Goal: Task Accomplishment & Management: Manage account settings

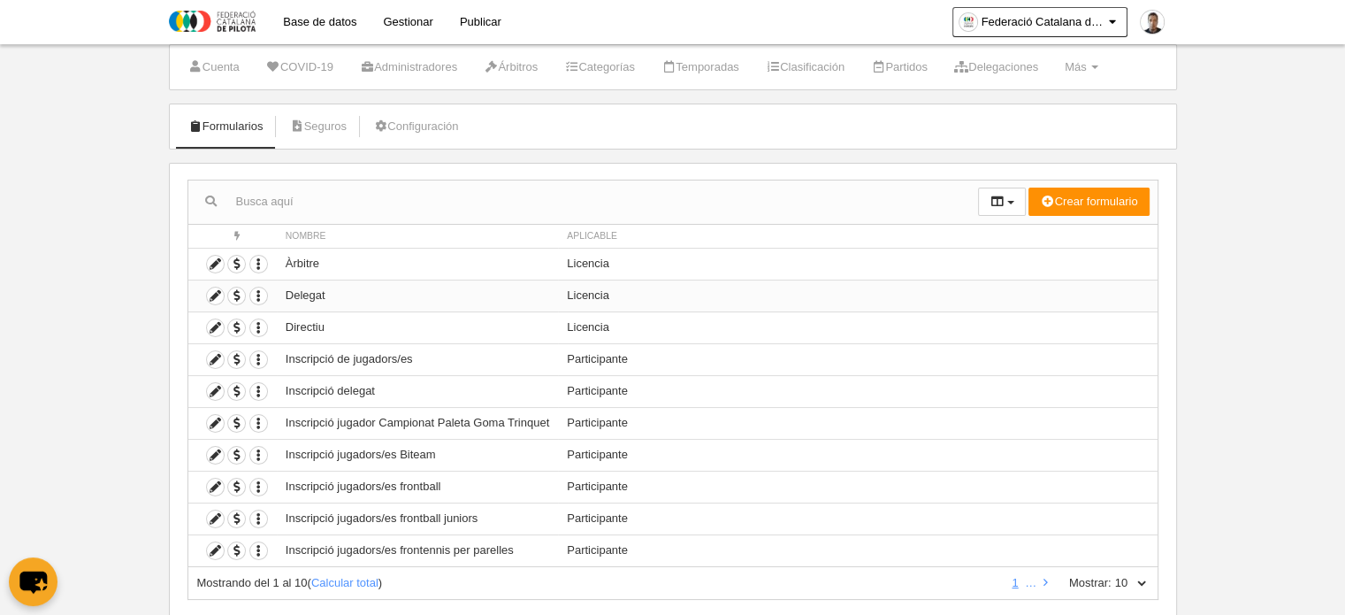
scroll to position [87, 0]
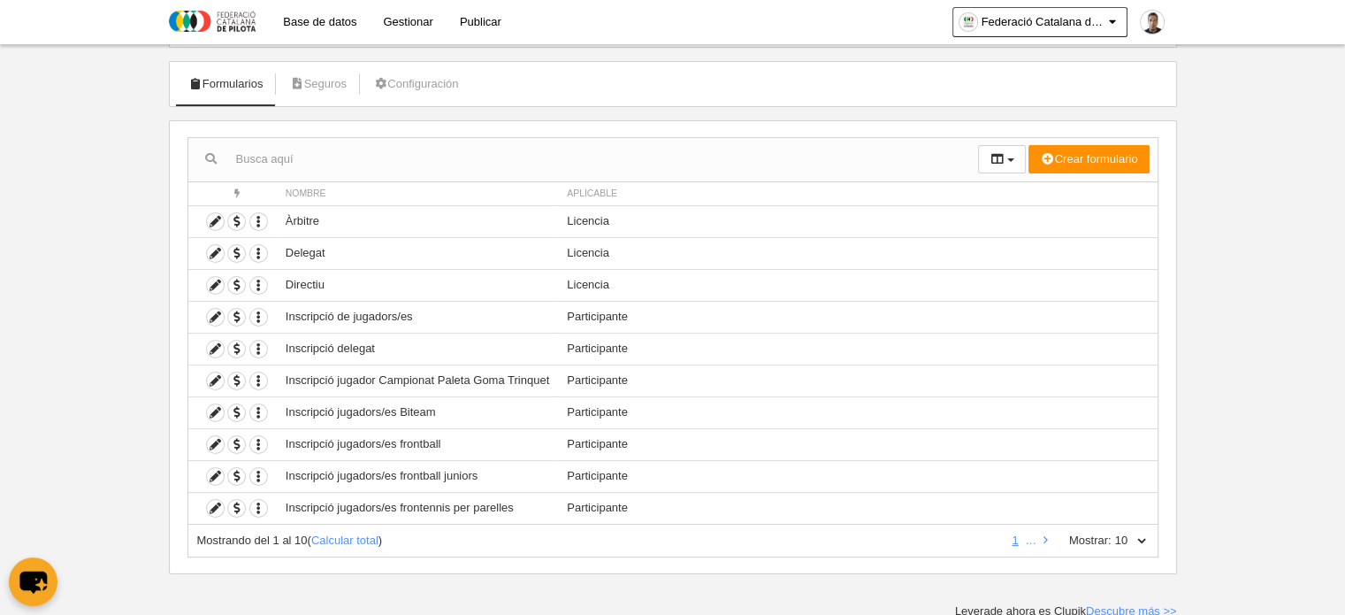
click at [1147, 538] on select "10 25 50 100 500" at bounding box center [1130, 540] width 37 height 16
select select "25"
click at [1112, 532] on select "10 25 50 100 500" at bounding box center [1130, 540] width 37 height 16
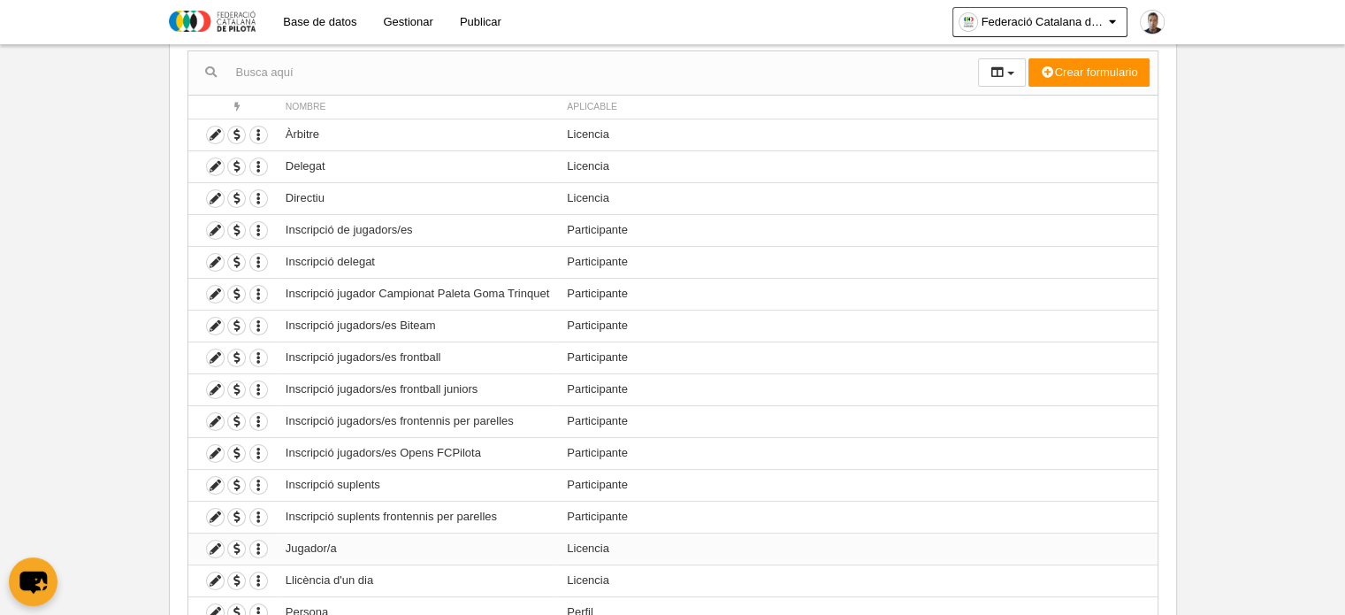
scroll to position [264, 0]
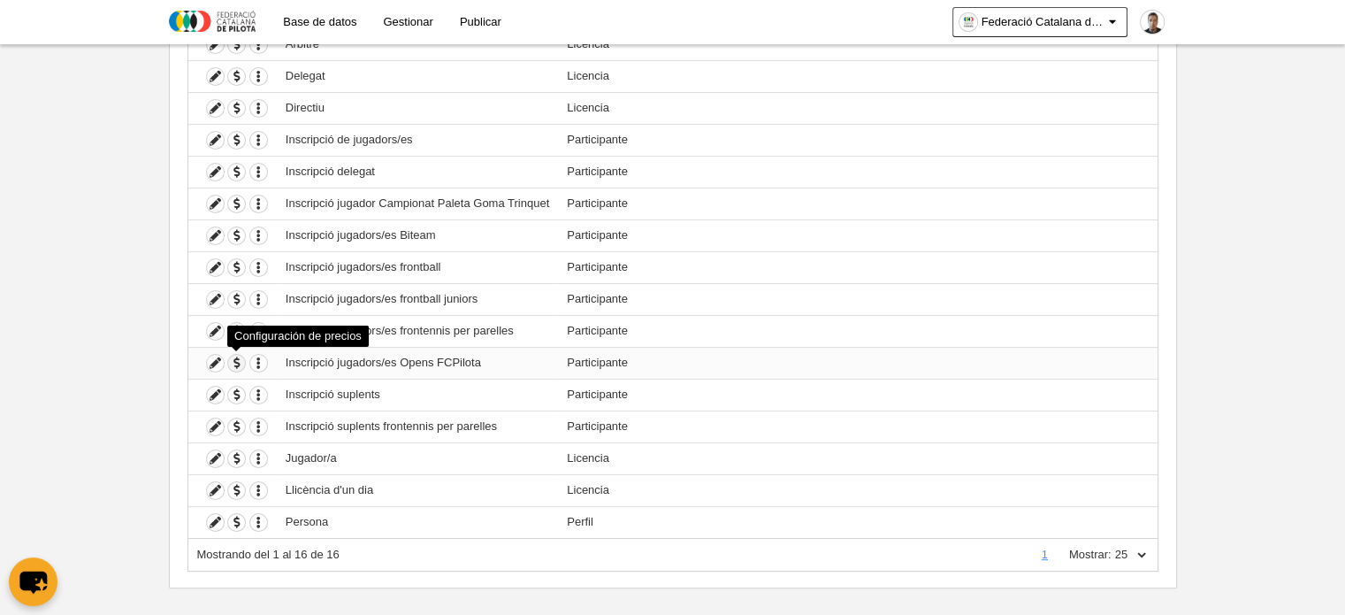
click at [238, 360] on span "button" at bounding box center [236, 363] width 17 height 17
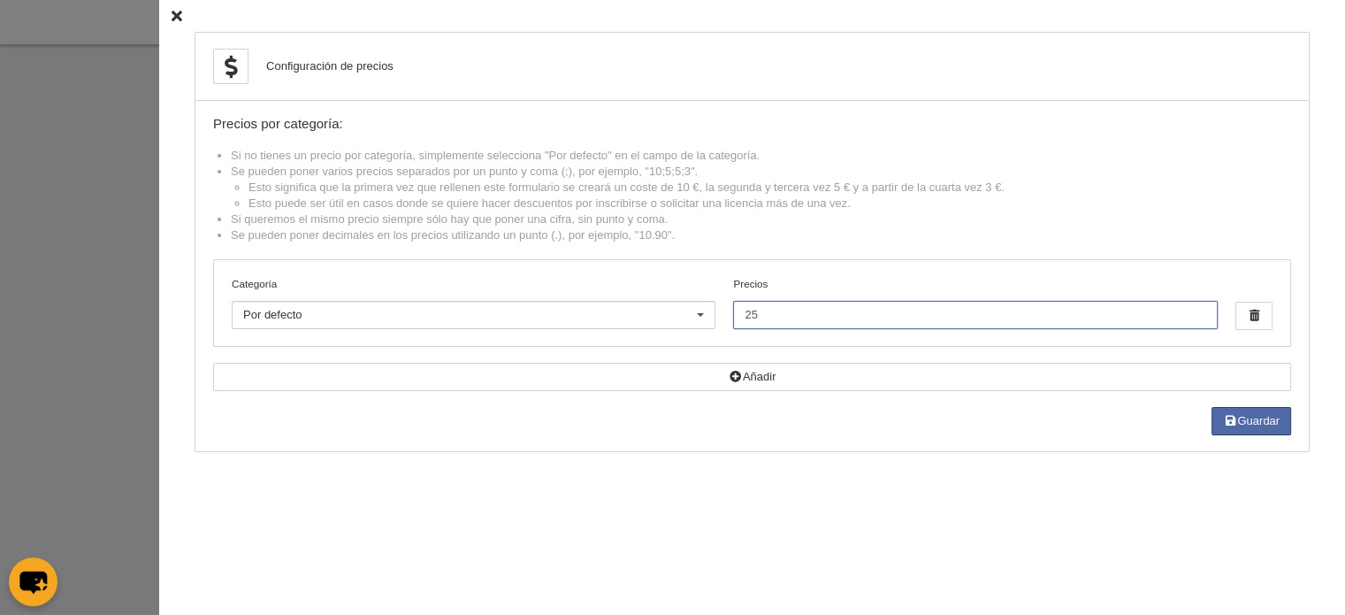
drag, startPoint x: 798, startPoint y: 310, endPoint x: 725, endPoint y: 321, distance: 73.4
click at [725, 321] on div "Categoría Por defecto Por defecto Aleví [PERSON_NAME] Infantil Junior Juvenil S…" at bounding box center [752, 303] width 1076 height 86
type input "0"
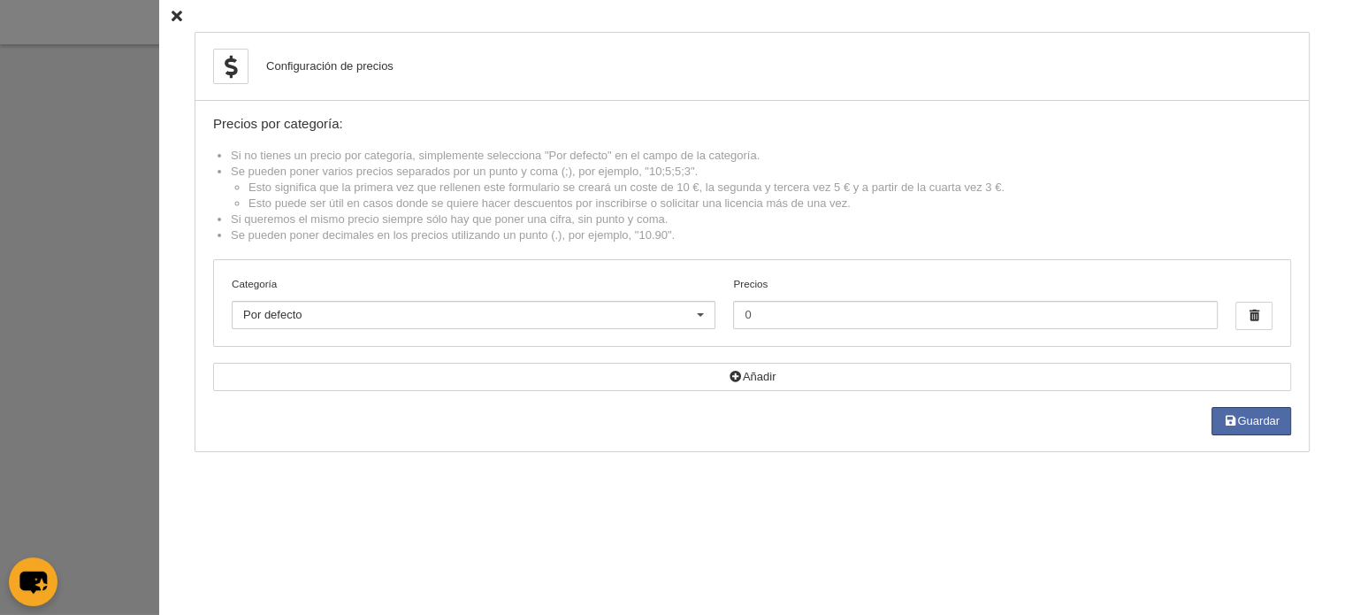
click at [972, 470] on div "Configuración de precios Precios por categoría: Si no tienes un precio por cate…" at bounding box center [752, 307] width 1186 height 615
click at [1243, 420] on button "Guardar" at bounding box center [1252, 421] width 80 height 28
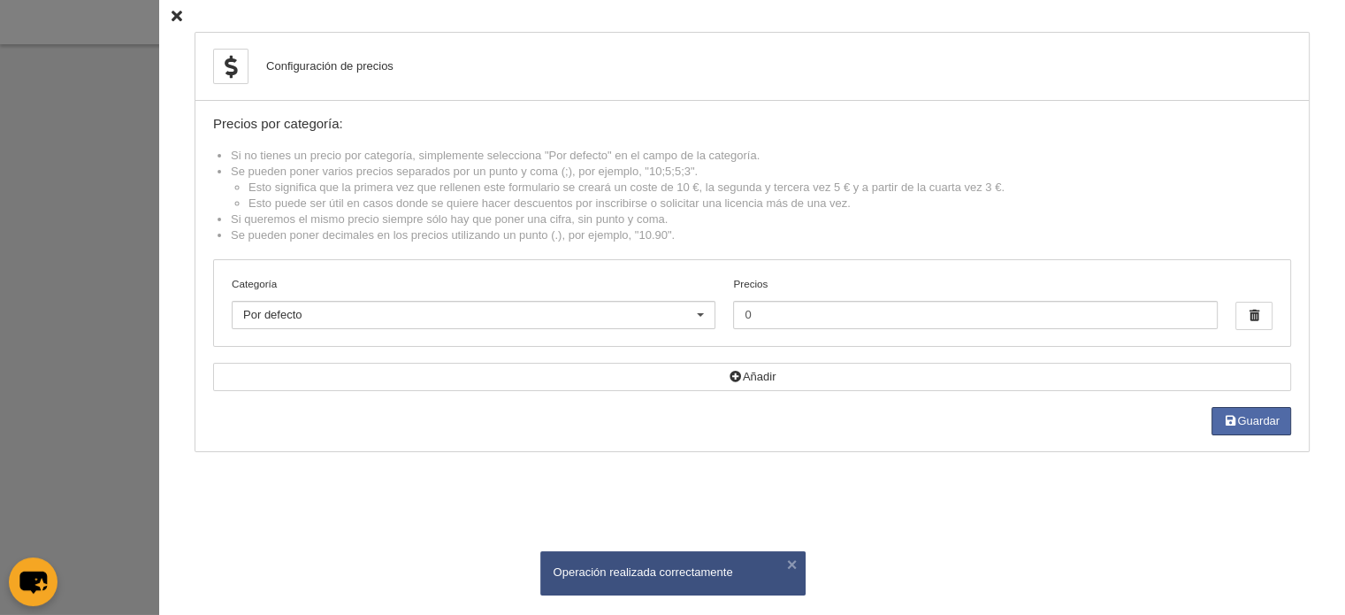
click at [172, 13] on icon at bounding box center [177, 16] width 11 height 11
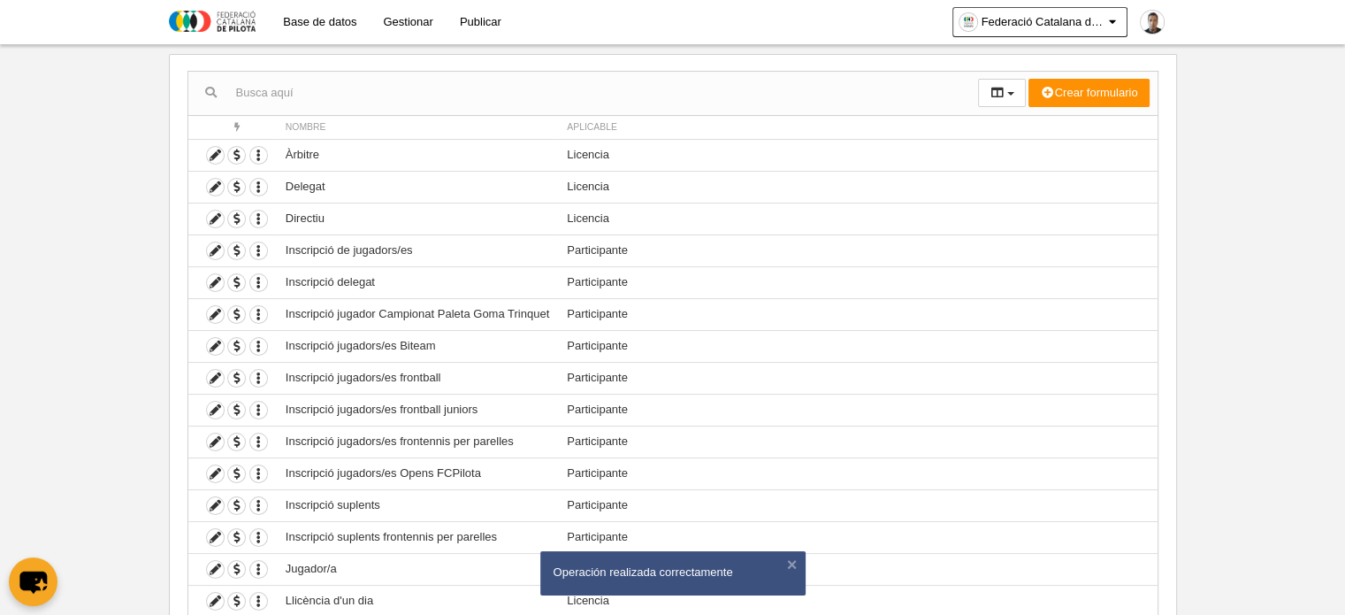
scroll to position [0, 0]
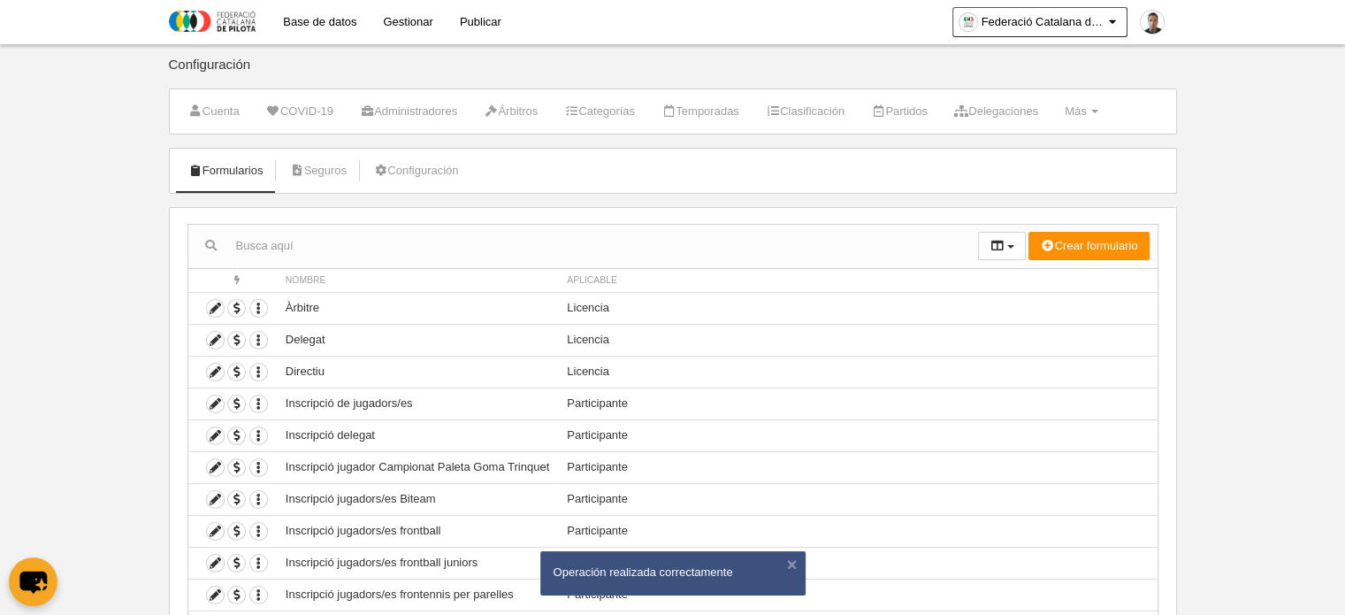
click at [402, 20] on link "Gestionar" at bounding box center [408, 22] width 76 height 44
